Goal: Information Seeking & Learning: Get advice/opinions

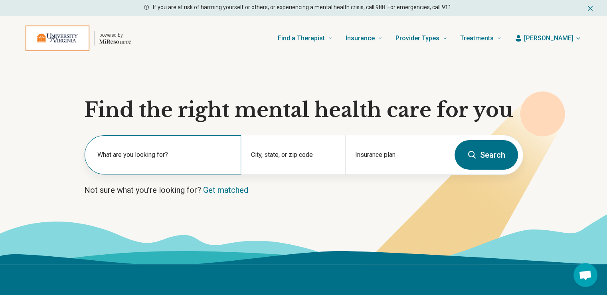
click at [132, 154] on label "What are you looking for?" at bounding box center [164, 155] width 134 height 10
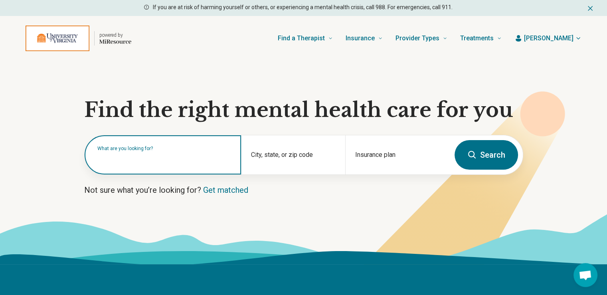
click at [122, 160] on input "text" at bounding box center [164, 159] width 134 height 10
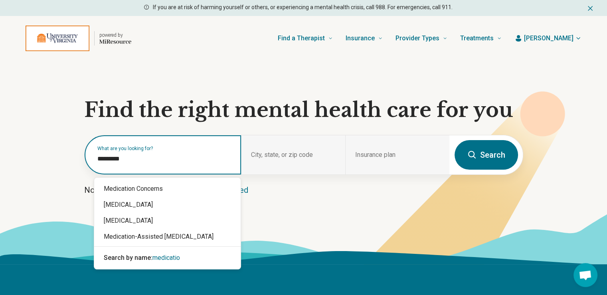
type input "**********"
click at [148, 190] on div "Medication Concerns" at bounding box center [167, 189] width 147 height 16
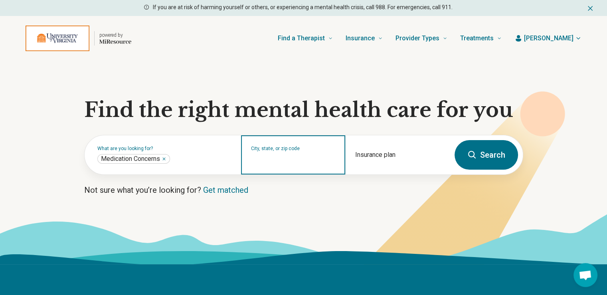
click at [302, 159] on input "City, state, or zip code" at bounding box center [293, 160] width 85 height 10
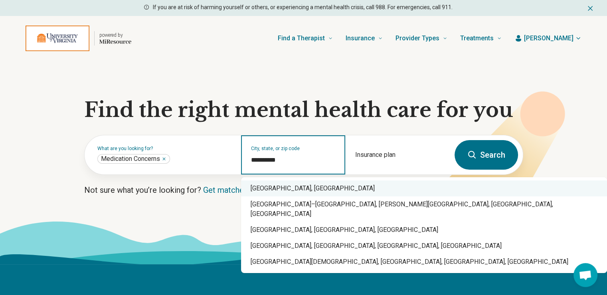
click at [315, 193] on div "Charlottesville, VA" at bounding box center [424, 188] width 366 height 16
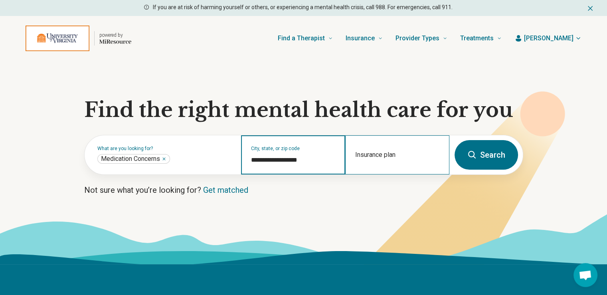
type input "**********"
click at [402, 154] on div "Insurance plan" at bounding box center [397, 154] width 104 height 39
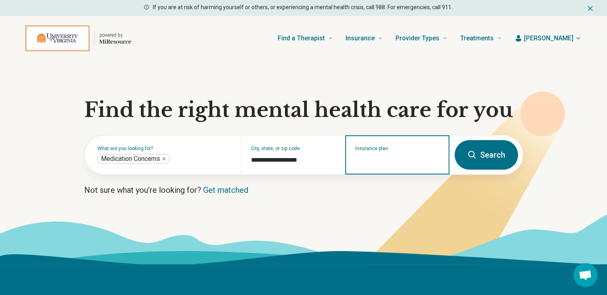
click at [363, 160] on input "Insurance plan" at bounding box center [397, 160] width 85 height 10
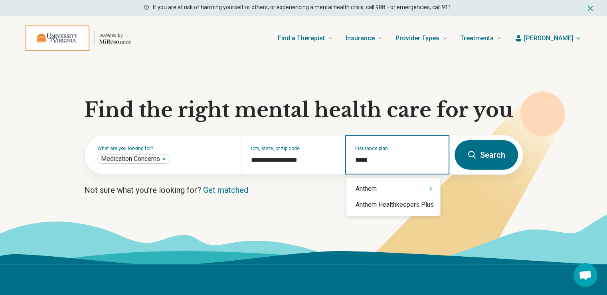
type input "******"
click at [370, 189] on div "Anthem" at bounding box center [393, 189] width 94 height 16
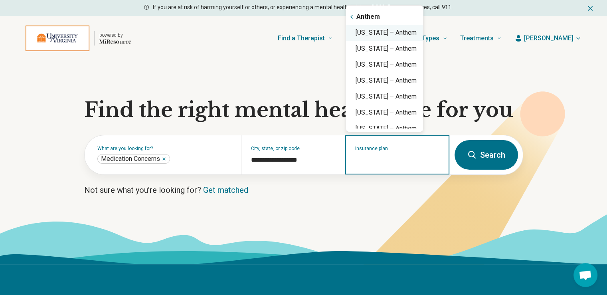
click at [393, 31] on div "Virginia – Anthem" at bounding box center [384, 33] width 77 height 16
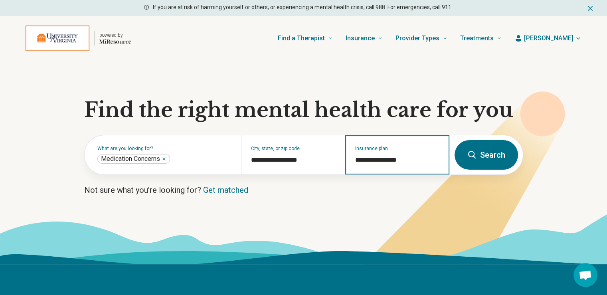
type input "**********"
click at [472, 154] on icon at bounding box center [472, 155] width 10 height 10
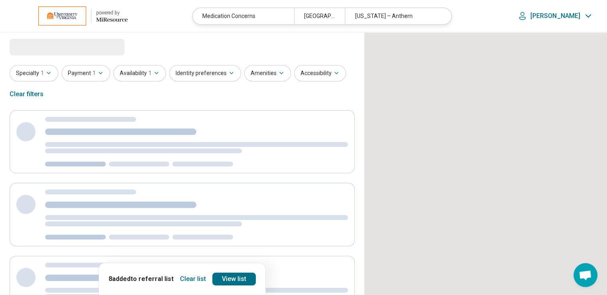
select select "***"
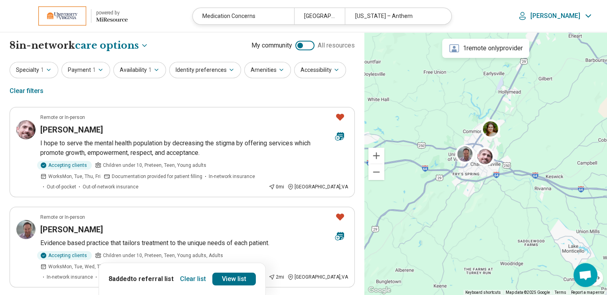
click at [192, 280] on button "Clear list" at bounding box center [193, 279] width 32 height 13
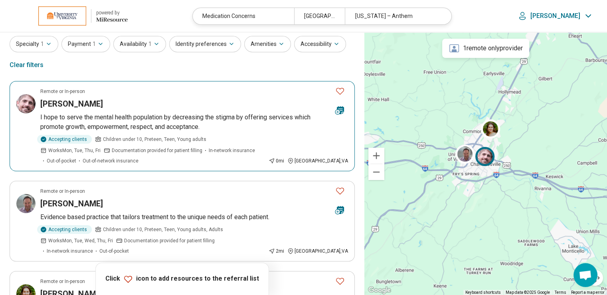
scroll to position [40, 0]
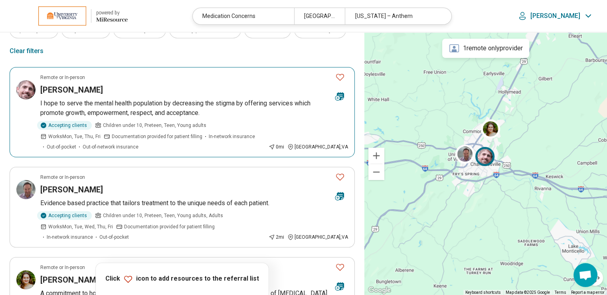
click at [62, 92] on h3 "[PERSON_NAME]" at bounding box center [71, 89] width 63 height 11
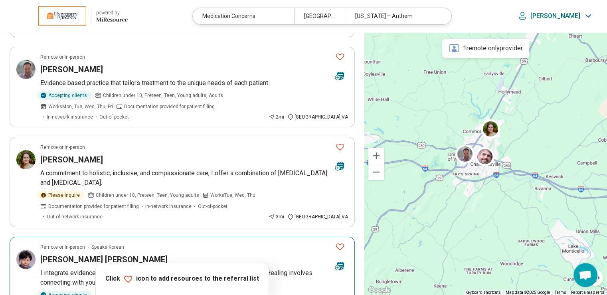
scroll to position [160, 0]
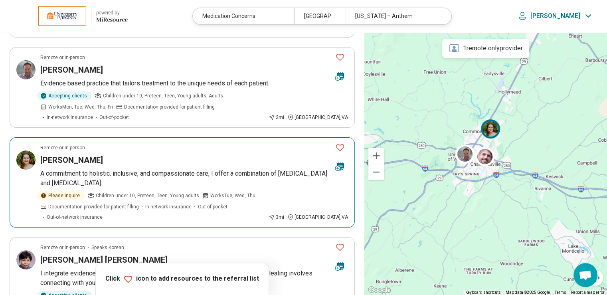
click at [66, 160] on h3 "Margaret Spindel" at bounding box center [71, 159] width 63 height 11
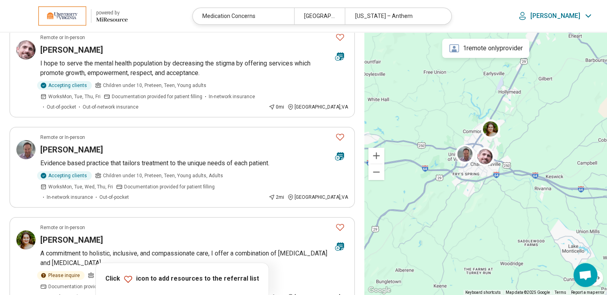
scroll to position [40, 0]
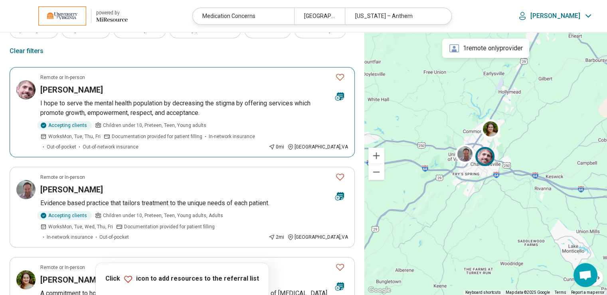
click at [339, 77] on icon "Favorite" at bounding box center [340, 77] width 10 height 10
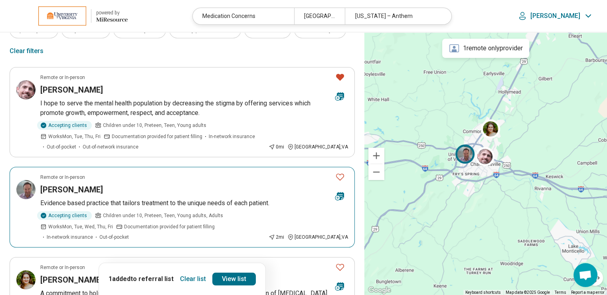
click at [338, 178] on icon "Favorite" at bounding box center [340, 177] width 8 height 7
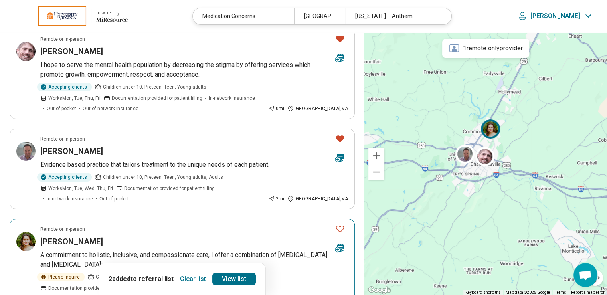
scroll to position [120, 0]
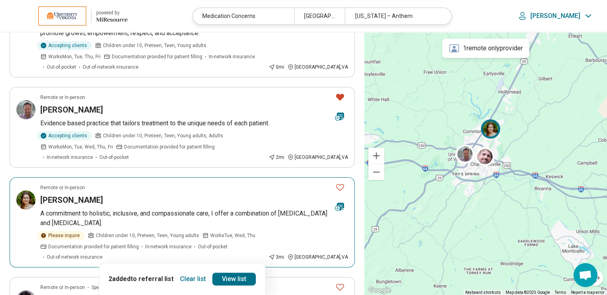
click at [339, 186] on icon "Favorite" at bounding box center [340, 187] width 10 height 10
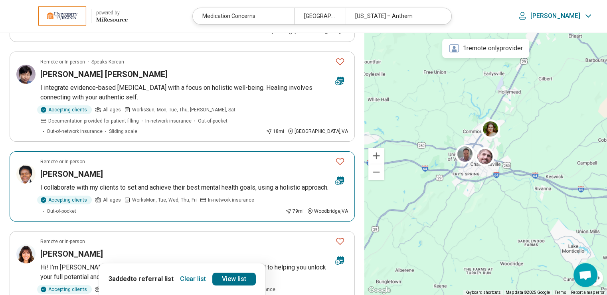
scroll to position [359, 0]
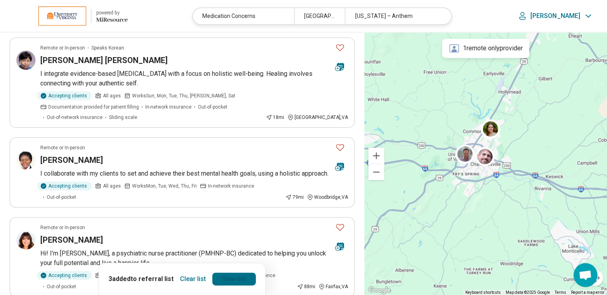
click at [227, 279] on link "View list" at bounding box center [234, 279] width 44 height 13
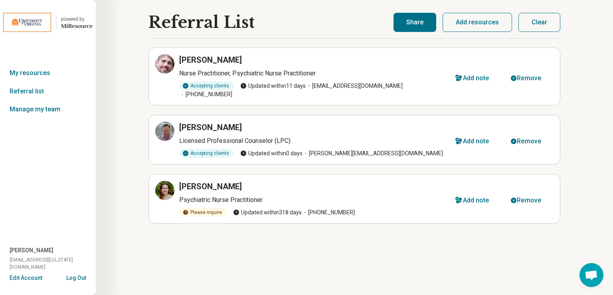
click at [410, 22] on button "Share" at bounding box center [415, 22] width 43 height 19
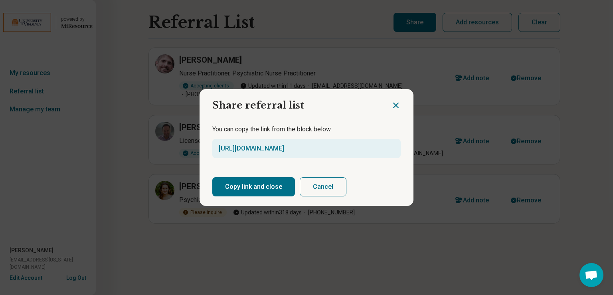
click at [250, 185] on button "Copy link and close" at bounding box center [253, 186] width 83 height 19
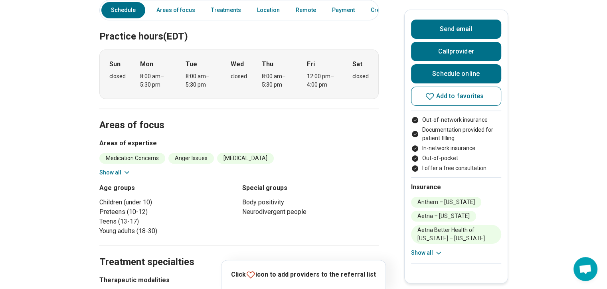
scroll to position [279, 0]
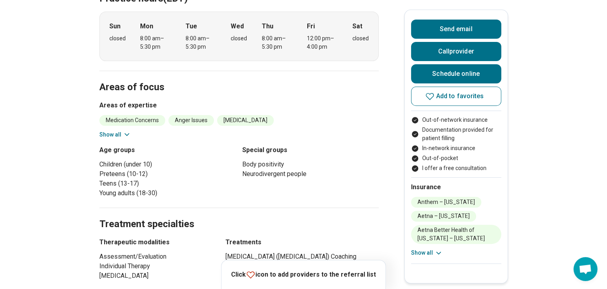
click at [129, 131] on icon at bounding box center [127, 135] width 8 height 8
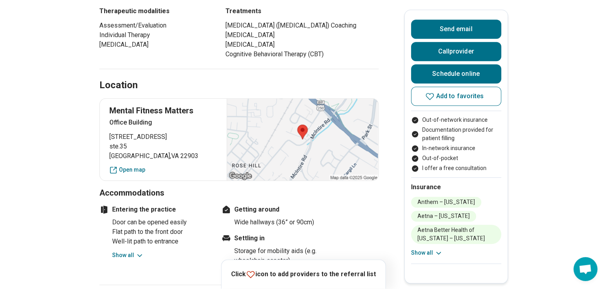
scroll to position [679, 0]
click at [141, 165] on link "Open map" at bounding box center [163, 169] width 108 height 8
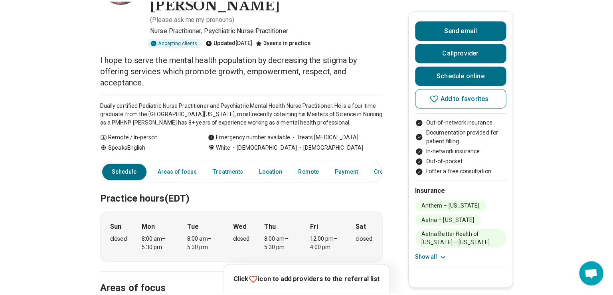
scroll to position [0, 0]
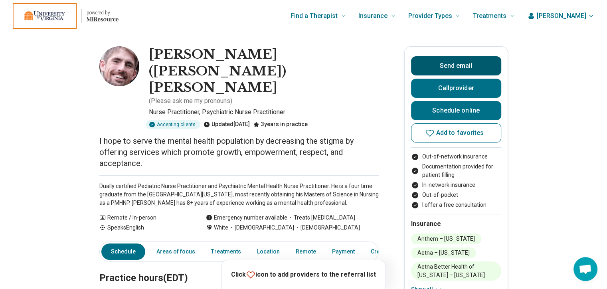
click at [452, 65] on button "Send email" at bounding box center [456, 65] width 90 height 19
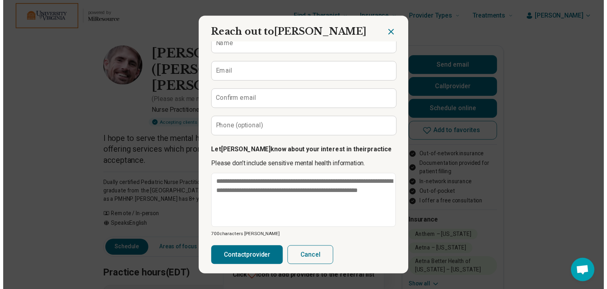
scroll to position [86, 0]
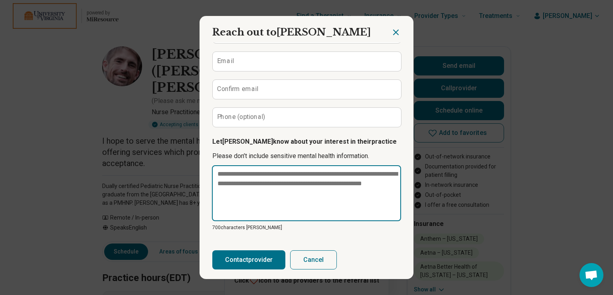
click at [251, 188] on textarea at bounding box center [306, 193] width 189 height 56
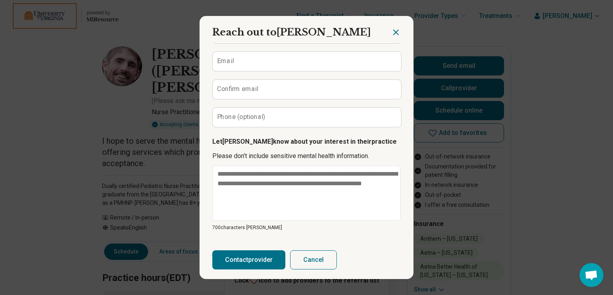
click at [391, 34] on icon "Close dialog" at bounding box center [396, 33] width 10 height 10
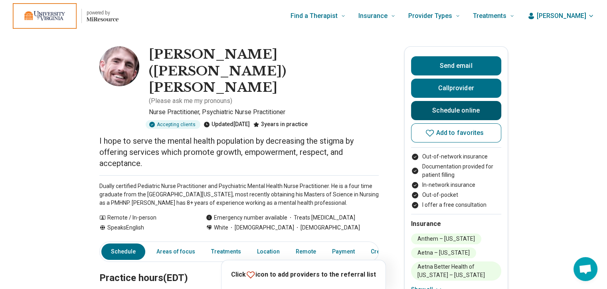
click at [455, 108] on link "Schedule online" at bounding box center [456, 110] width 90 height 19
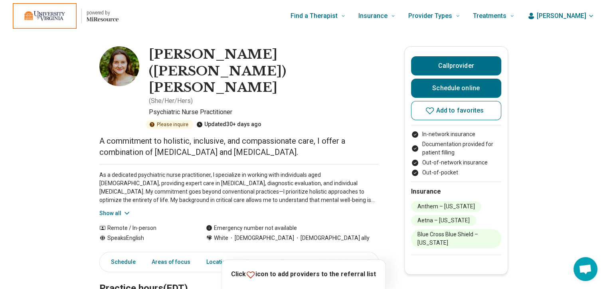
click at [124, 209] on button "Show all" at bounding box center [115, 213] width 32 height 8
